Goal: Information Seeking & Learning: Learn about a topic

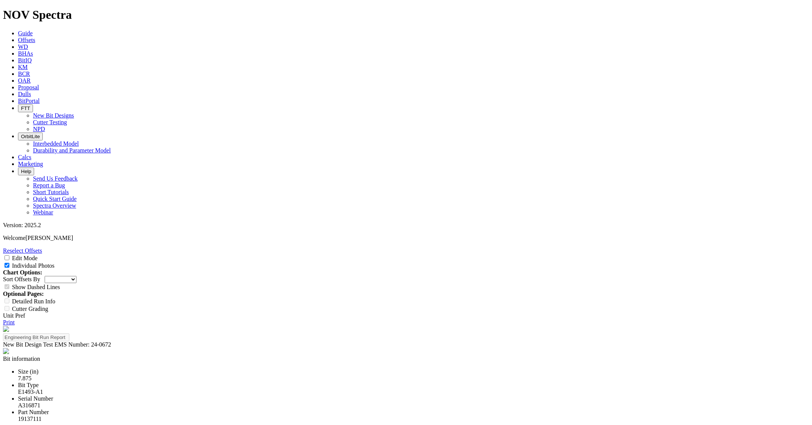
select select "New Bit Design"
select select "Cutter"
